Goal: Information Seeking & Learning: Learn about a topic

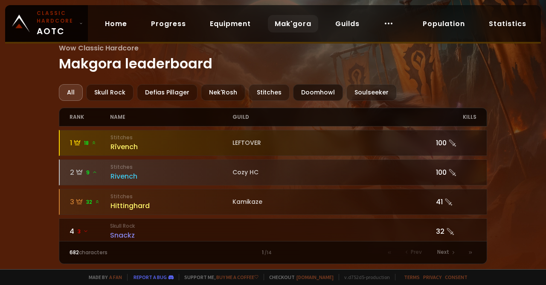
click at [327, 94] on div "Doomhowl" at bounding box center [318, 92] width 50 height 17
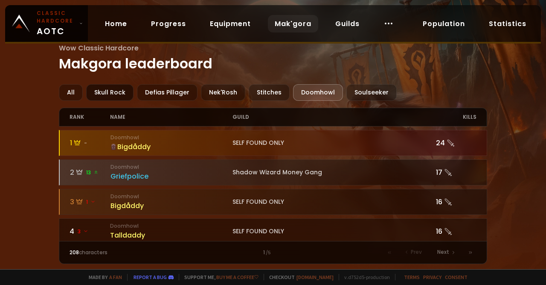
click at [113, 89] on div "Skull Rock" at bounding box center [109, 92] width 47 height 17
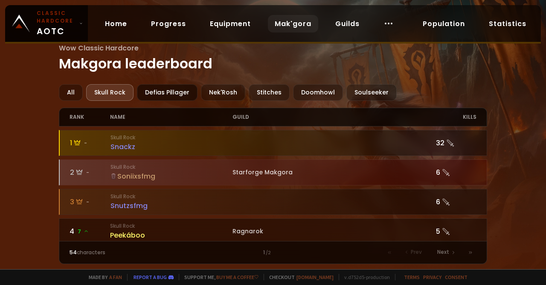
click at [163, 97] on div "Defias Pillager" at bounding box center [167, 92] width 61 height 17
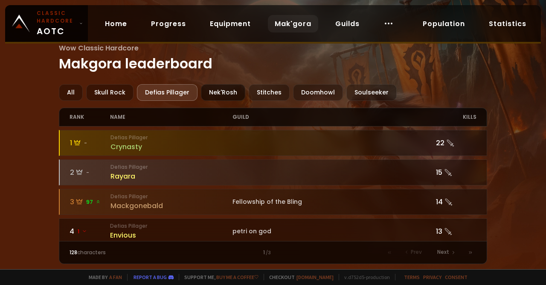
click at [215, 94] on div "Nek'Rosh" at bounding box center [223, 92] width 44 height 17
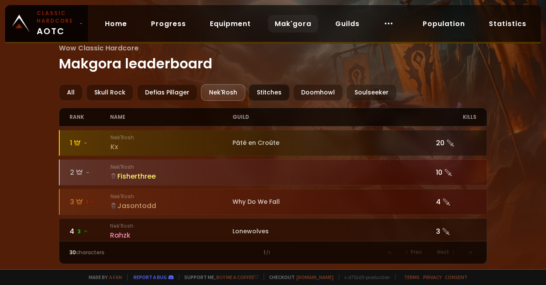
click at [249, 91] on div "Stitches" at bounding box center [269, 92] width 41 height 17
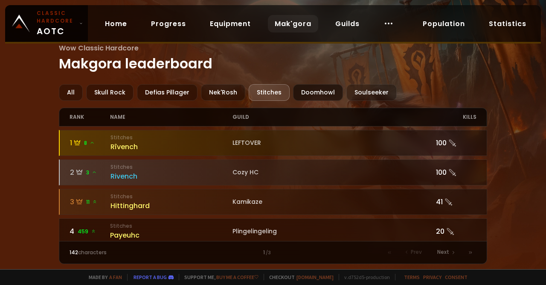
click at [309, 93] on div "Doomhowl" at bounding box center [318, 92] width 50 height 17
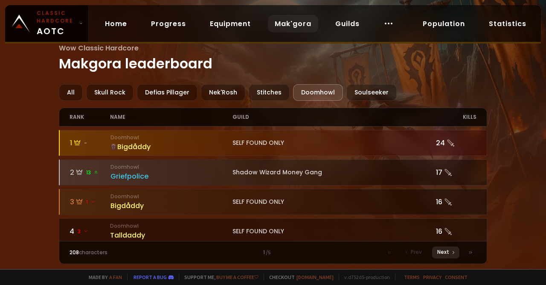
click at [444, 250] on span "Next" at bounding box center [443, 252] width 12 height 8
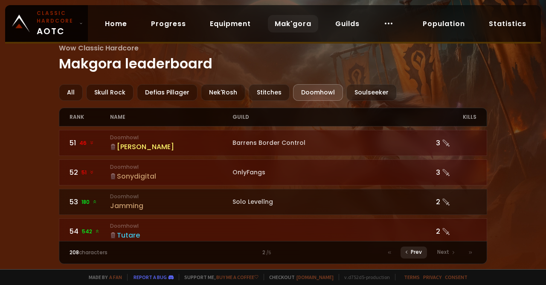
click at [419, 253] on span "Prev" at bounding box center [416, 252] width 11 height 8
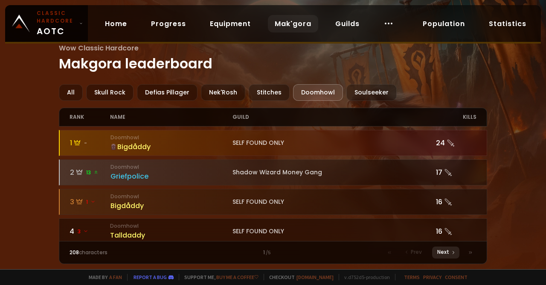
click at [440, 249] on span "Next" at bounding box center [443, 252] width 12 height 8
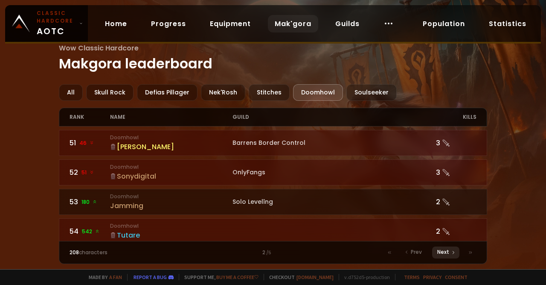
click at [440, 249] on span "Next" at bounding box center [443, 252] width 12 height 8
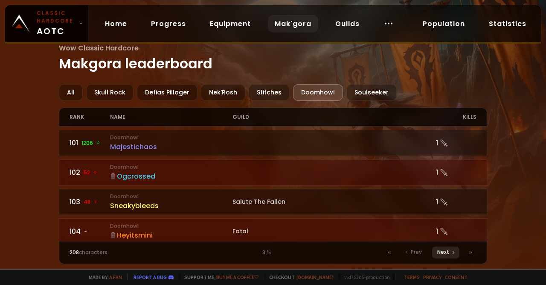
click at [440, 249] on span "Next" at bounding box center [443, 252] width 12 height 8
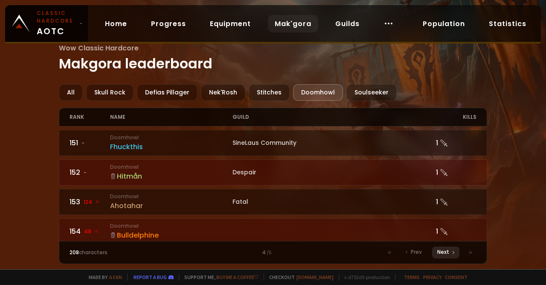
click at [444, 251] on span "Next" at bounding box center [443, 252] width 12 height 8
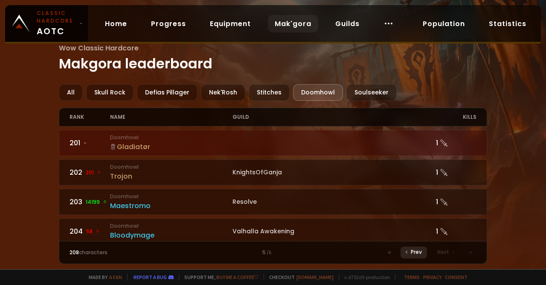
click at [420, 252] on span "Prev" at bounding box center [416, 252] width 11 height 8
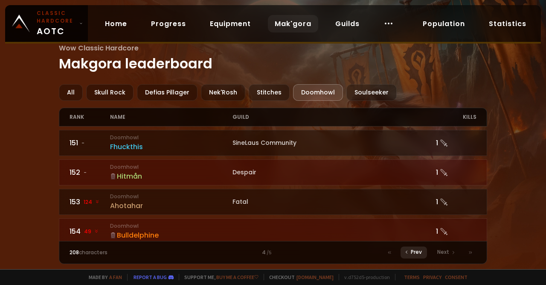
click at [420, 252] on span "Prev" at bounding box center [416, 252] width 11 height 8
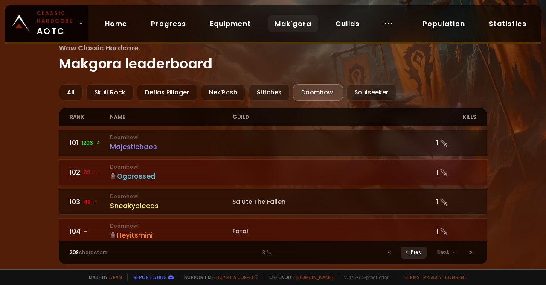
click at [420, 252] on span "Prev" at bounding box center [416, 252] width 11 height 8
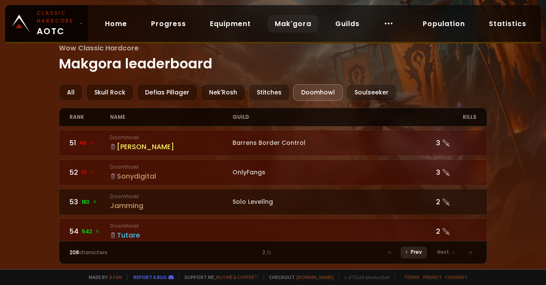
click at [420, 252] on span "Prev" at bounding box center [416, 252] width 11 height 8
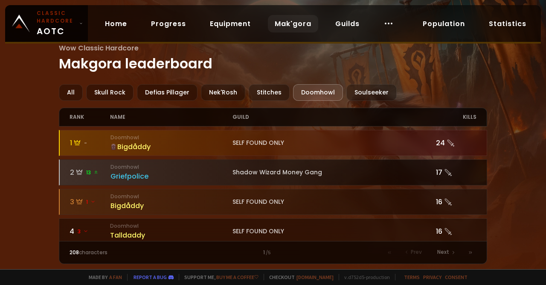
click at [93, 169] on icon at bounding box center [95, 171] width 5 height 5
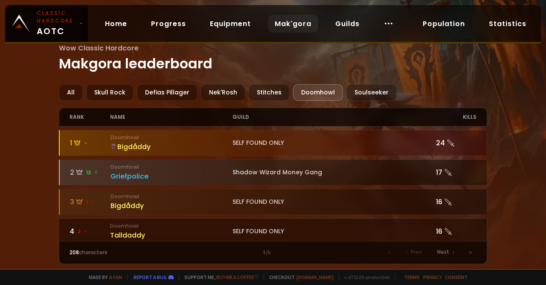
click at [120, 143] on div "Bigdåddy" at bounding box center [172, 146] width 122 height 11
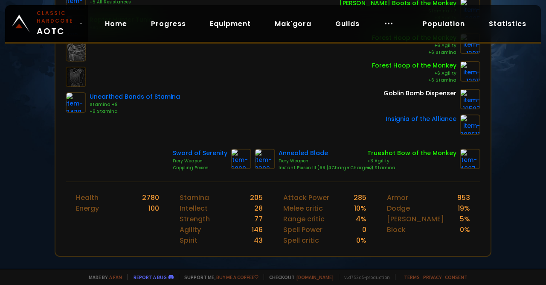
scroll to position [253, 0]
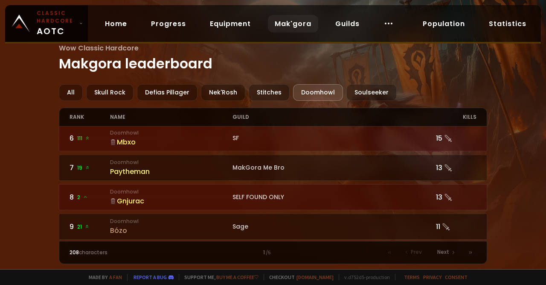
scroll to position [153, 0]
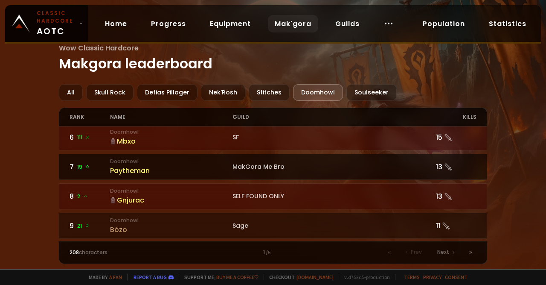
click at [171, 165] on div "Paytheman" at bounding box center [171, 170] width 122 height 11
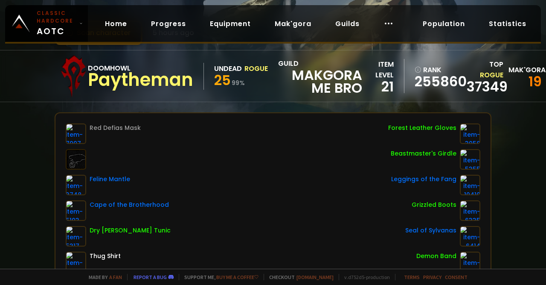
scroll to position [38, 0]
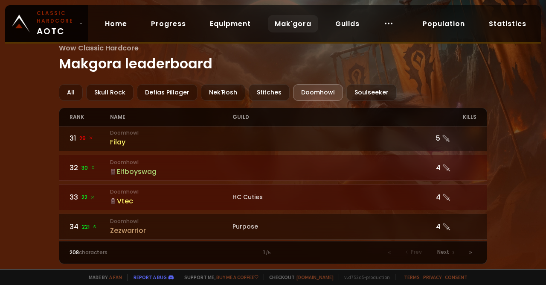
scroll to position [888, 0]
click at [171, 155] on link "32 30 Doomhowl Elfboyswag 4" at bounding box center [273, 168] width 429 height 26
